Goal: Information Seeking & Learning: Learn about a topic

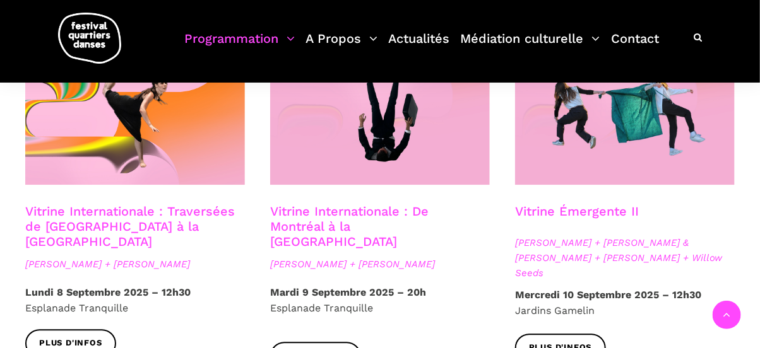
scroll to position [1065, 0]
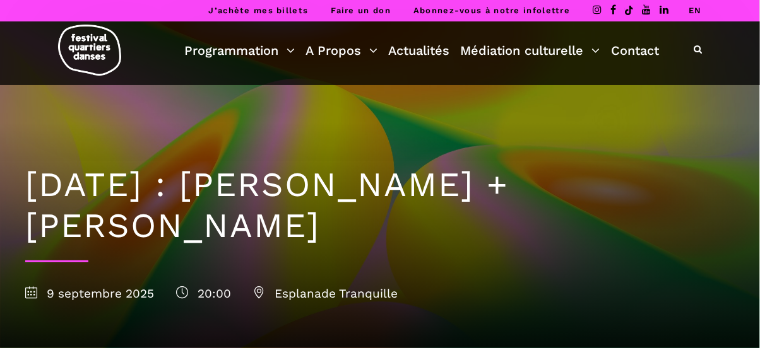
scroll to position [305, 0]
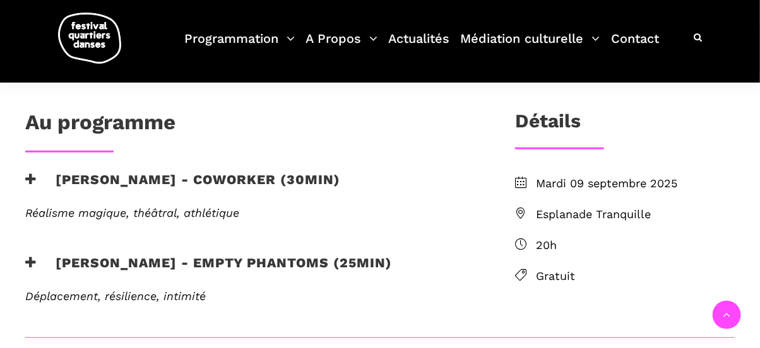
click at [30, 178] on icon at bounding box center [30, 179] width 11 height 13
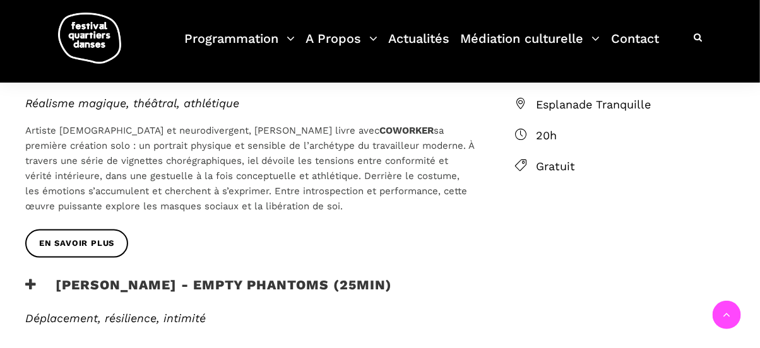
scroll to position [417, 0]
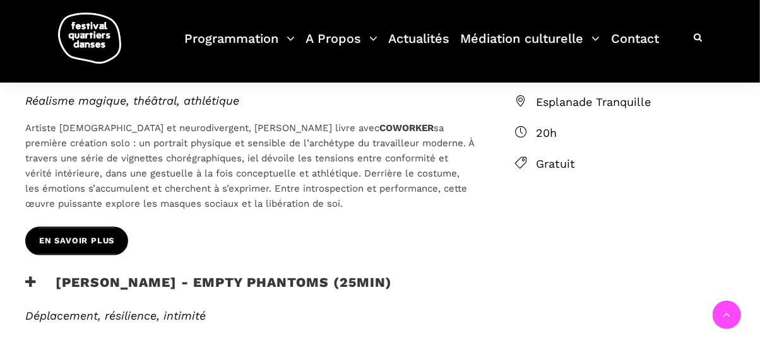
click at [74, 240] on span "EN SAVOIR PLUS" at bounding box center [76, 241] width 75 height 13
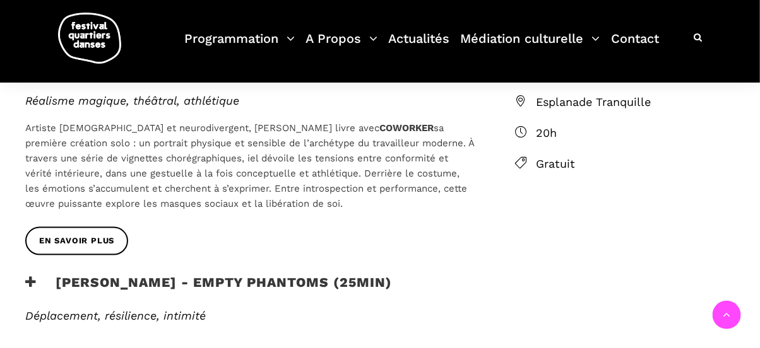
drag, startPoint x: 377, startPoint y: 142, endPoint x: 414, endPoint y: 201, distance: 69.8
click at [414, 201] on p "Artiste queer et neurodivergent, Nicholas Bellefleur livre avec COWORKER sa pre…" at bounding box center [249, 165] width 449 height 91
copy p ". À travers une série de vignettes chorégraphiques, iel dévoile les tensions en…"
click at [377, 213] on div "Réalisme magique, théâtral, athlétique Artiste queer et neurodivergent, Nichola…" at bounding box center [250, 160] width 474 height 133
click at [32, 278] on icon at bounding box center [30, 282] width 11 height 13
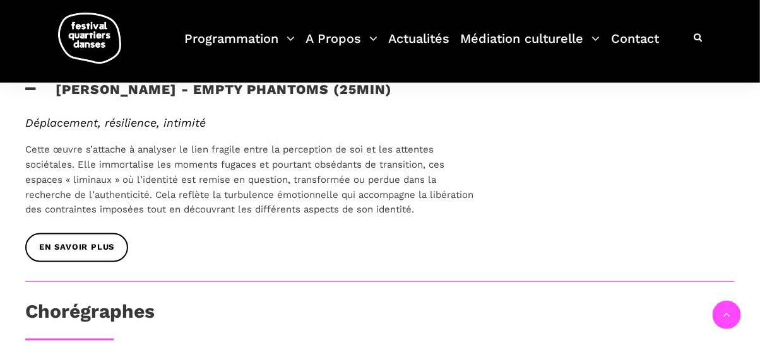
scroll to position [613, 0]
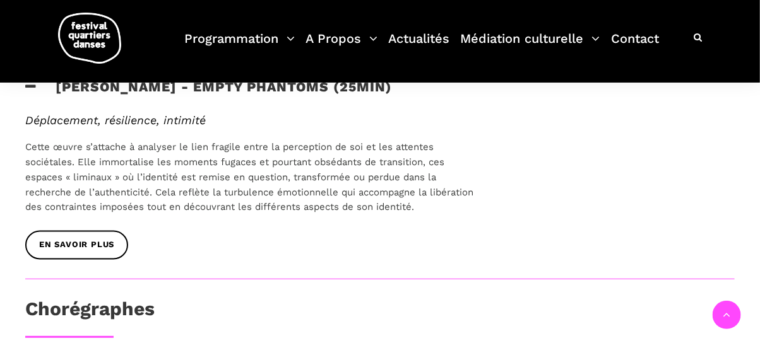
drag, startPoint x: 479, startPoint y: 209, endPoint x: 20, endPoint y: 144, distance: 463.3
click at [20, 144] on div "Déplacement, résilience, intimité Cette œuvre s’attache à analyser le lien frag…" at bounding box center [250, 173] width 474 height 118
copy span "Cette œuvre s’attache à analyser le lien fragile entre la perception de soi et …"
click at [88, 251] on span "EN SAVOIR PLUS" at bounding box center [76, 245] width 75 height 13
click at [689, 219] on div "Au programme Nicholas Bellefleur - coworker (30min) Réalisme magique, théâtral,…" at bounding box center [380, 209] width 760 height 815
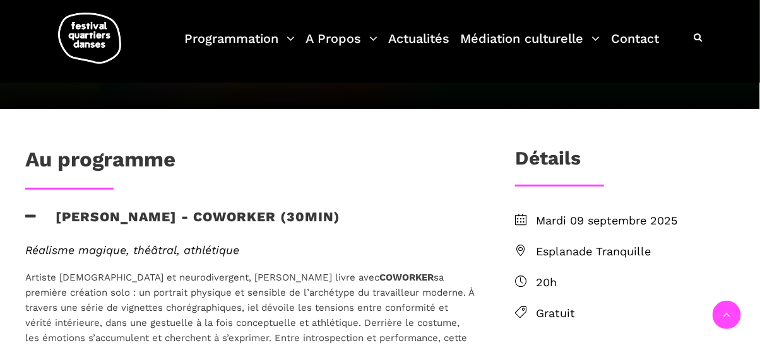
scroll to position [0, 0]
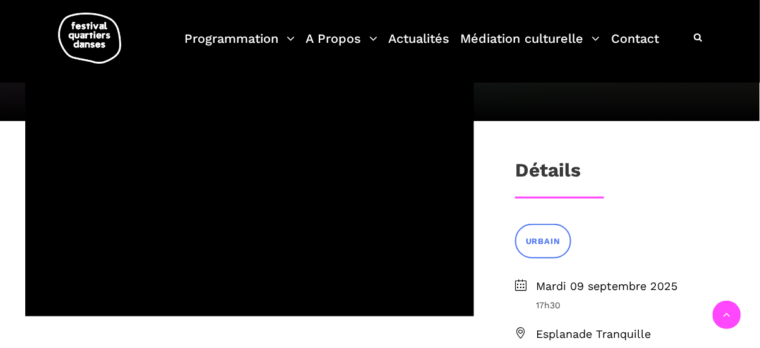
scroll to position [216, 0]
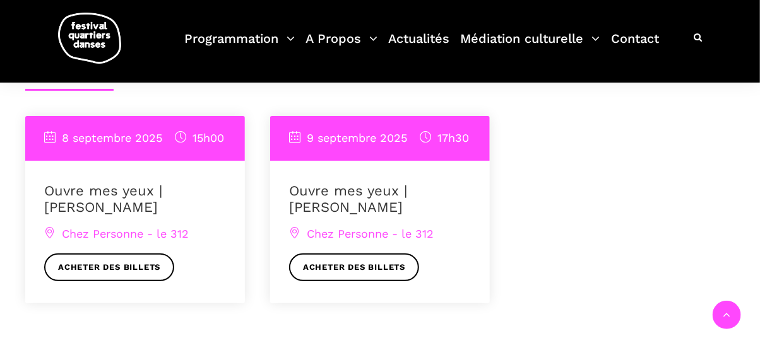
scroll to position [906, 0]
